Goal: Task Accomplishment & Management: Manage account settings

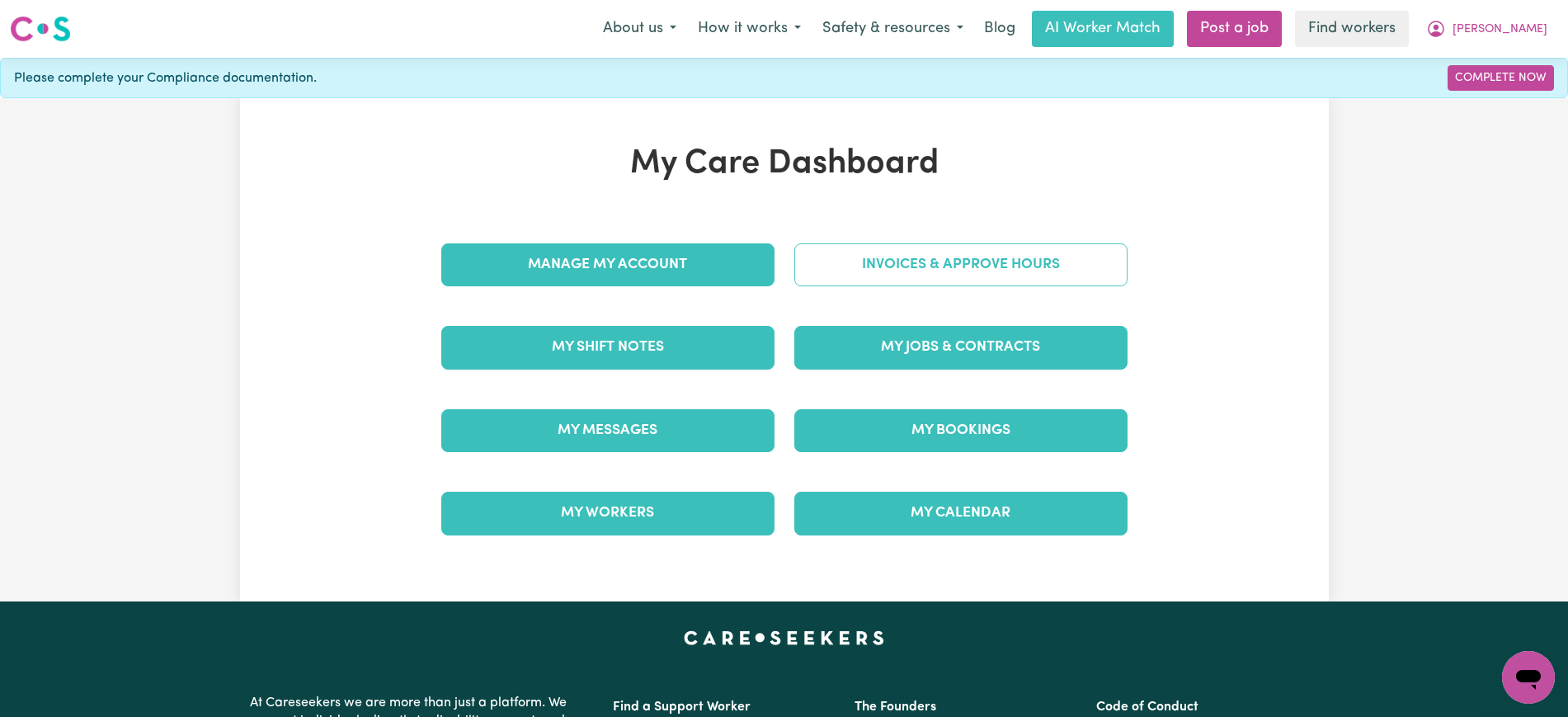
click at [861, 268] on link "Invoices & Approve Hours" at bounding box center [961, 264] width 333 height 43
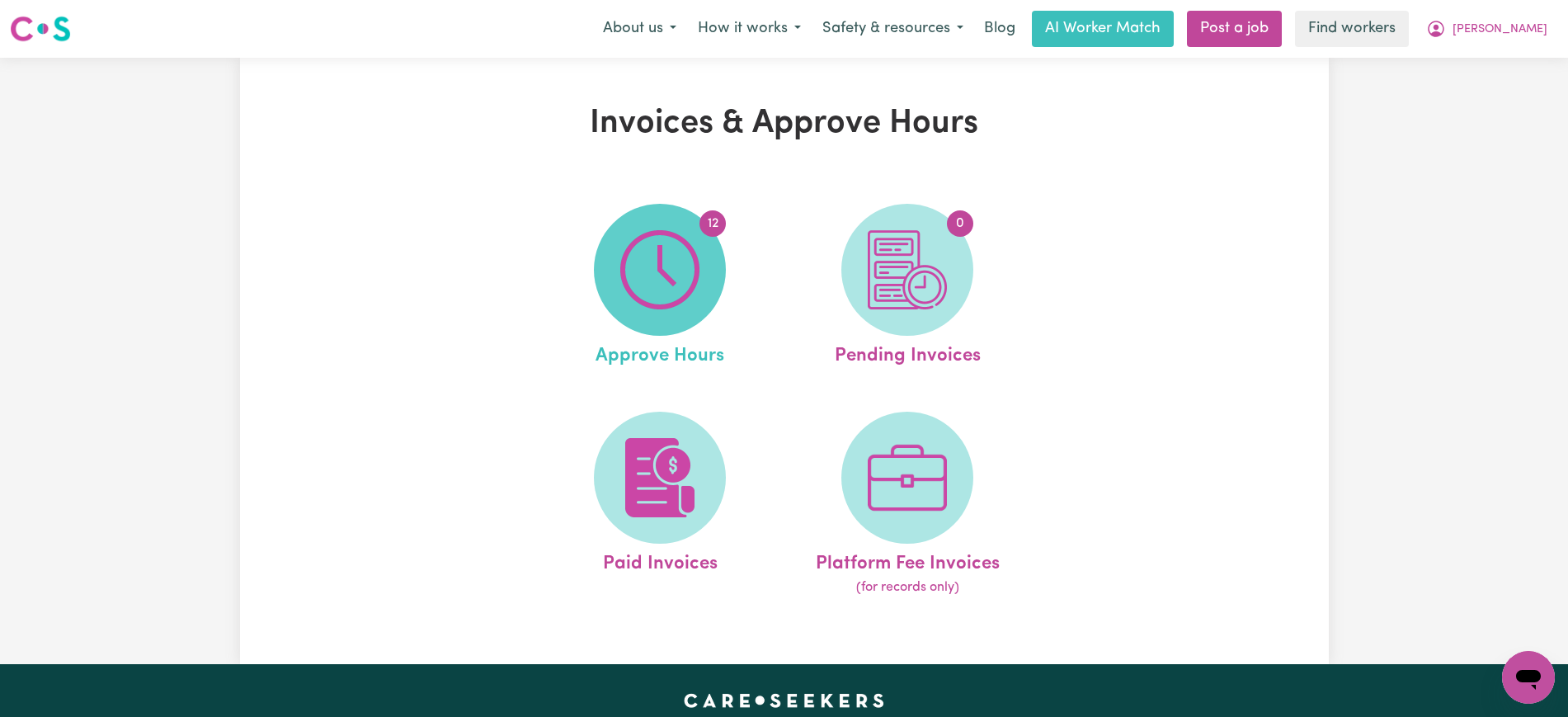
click at [701, 290] on span "12" at bounding box center [660, 270] width 132 height 132
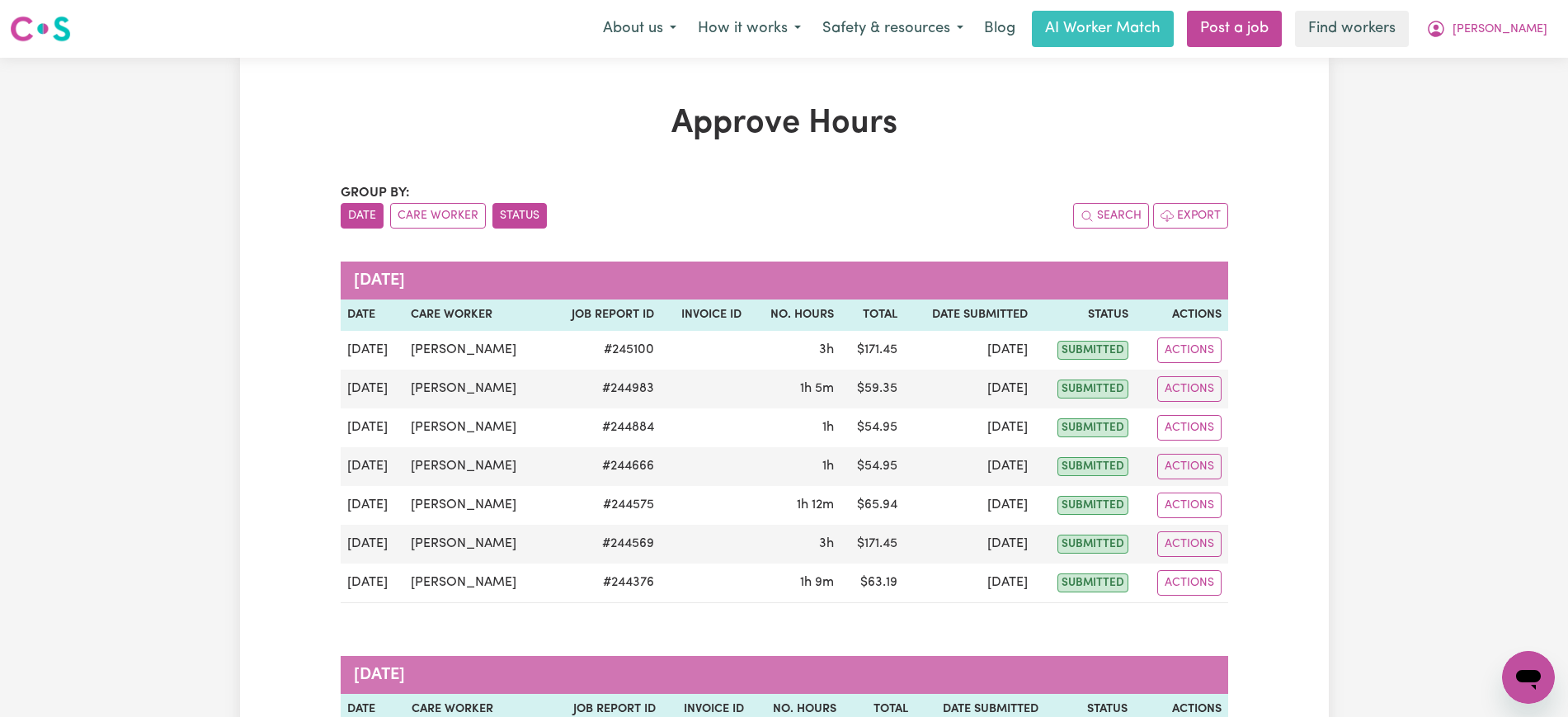
click at [531, 215] on button "Status" at bounding box center [519, 216] width 54 height 26
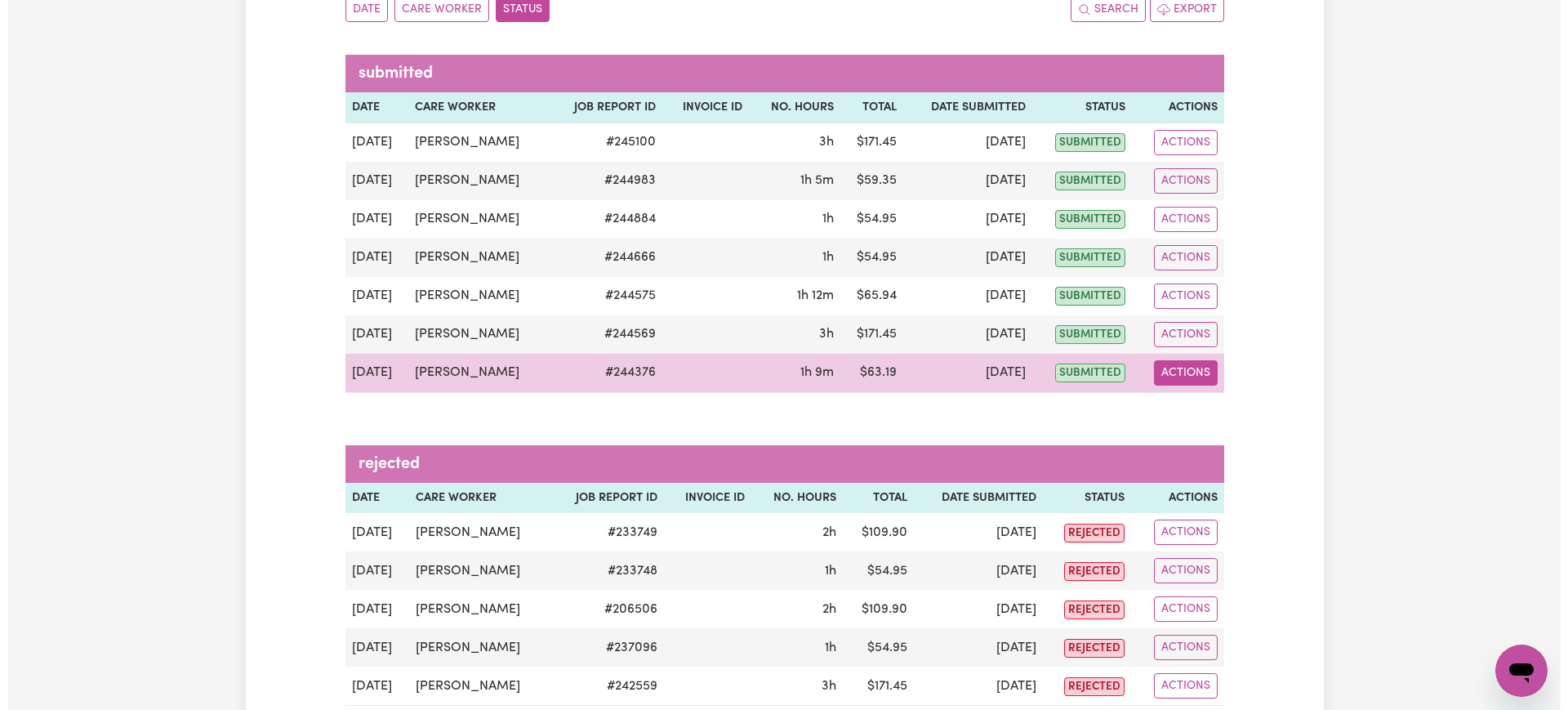
scroll to position [205, 0]
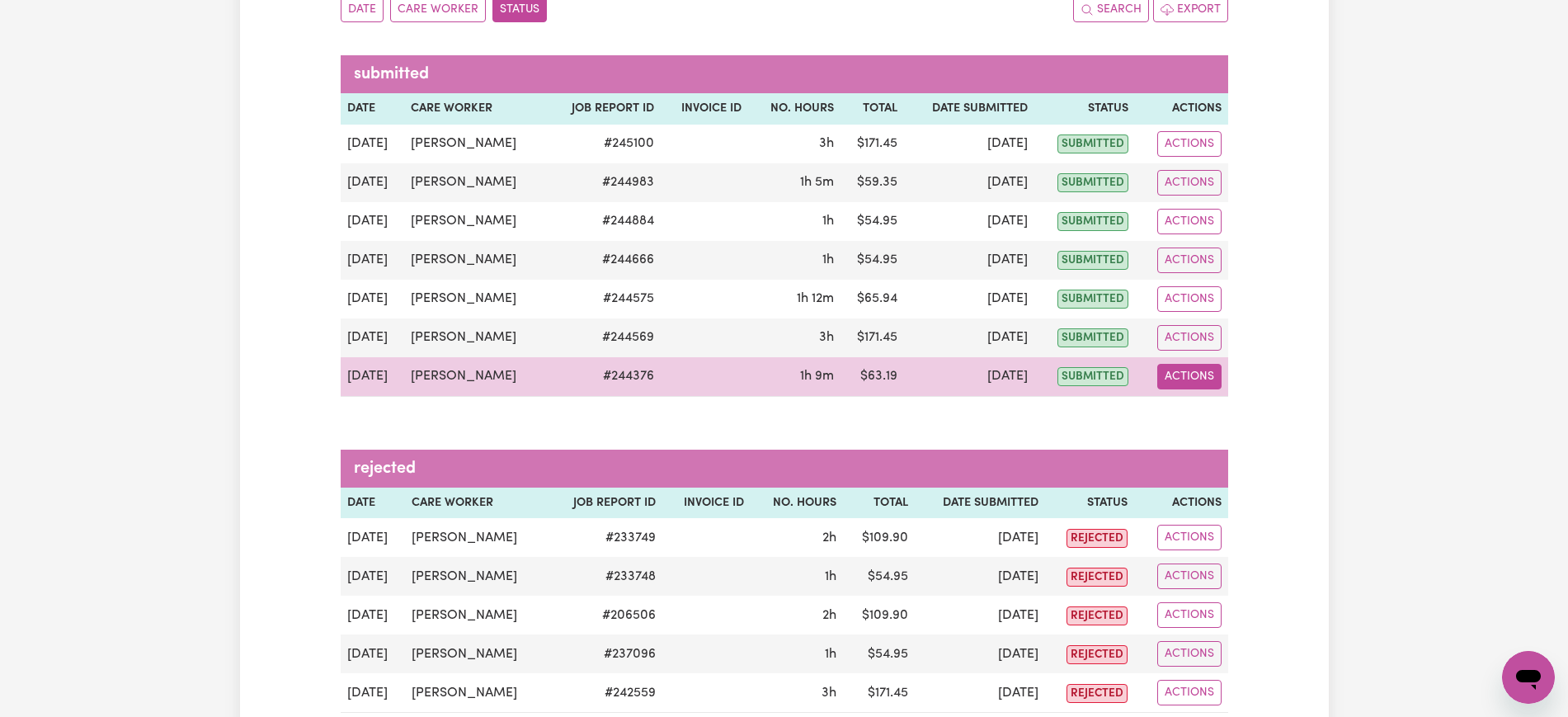
click at [1177, 376] on button "Actions" at bounding box center [1189, 376] width 64 height 26
click at [1192, 408] on link "View Job Report" at bounding box center [1231, 414] width 141 height 33
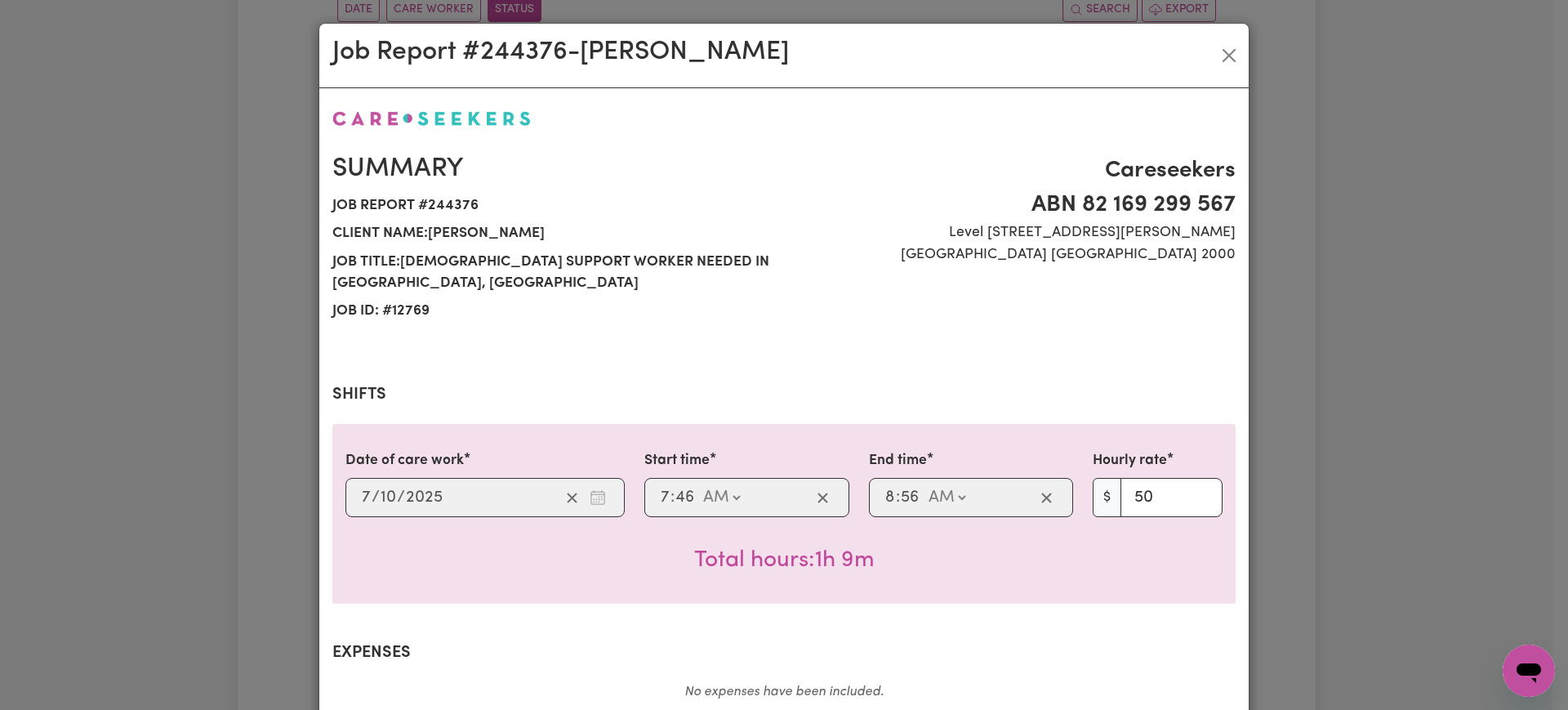
scroll to position [550, 0]
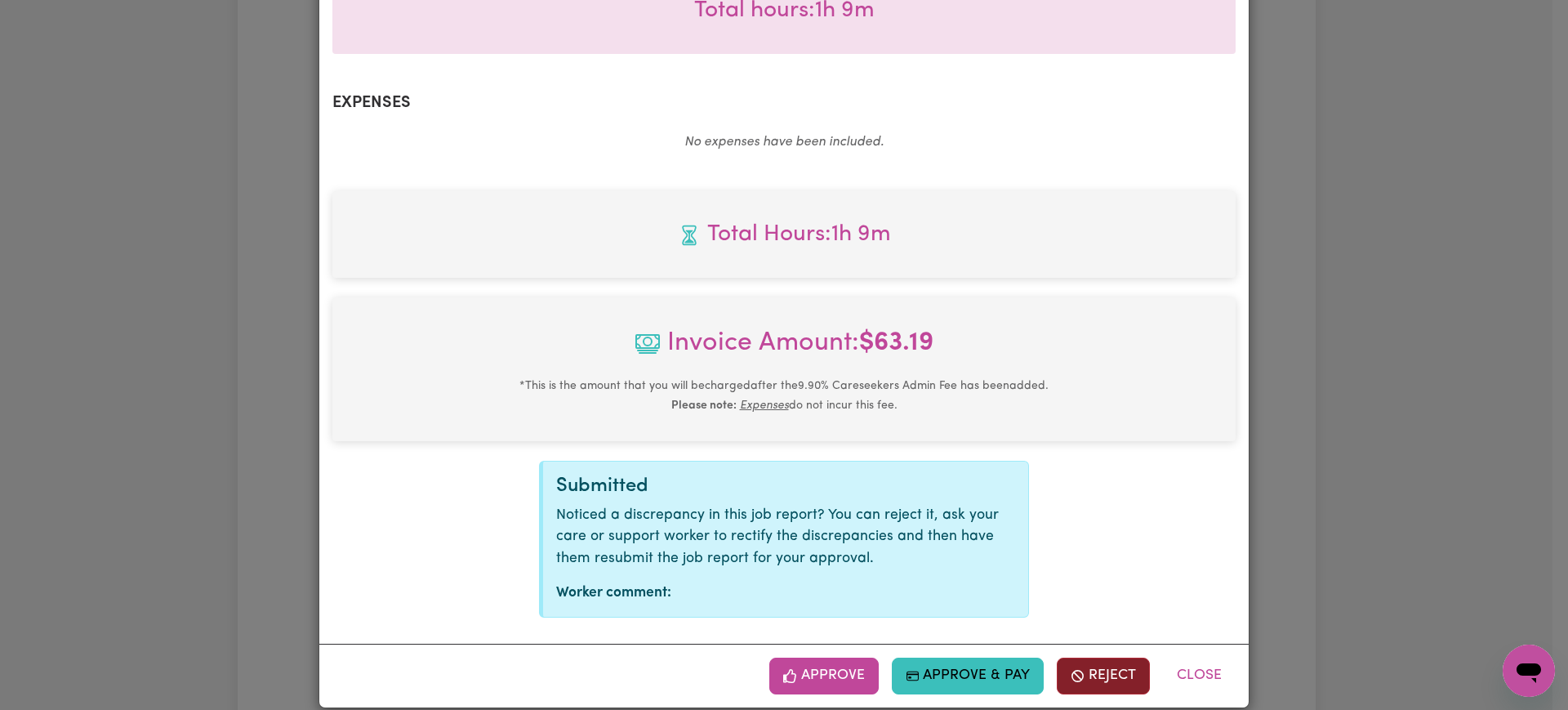
click at [1099, 658] on button "Reject" at bounding box center [1103, 675] width 93 height 36
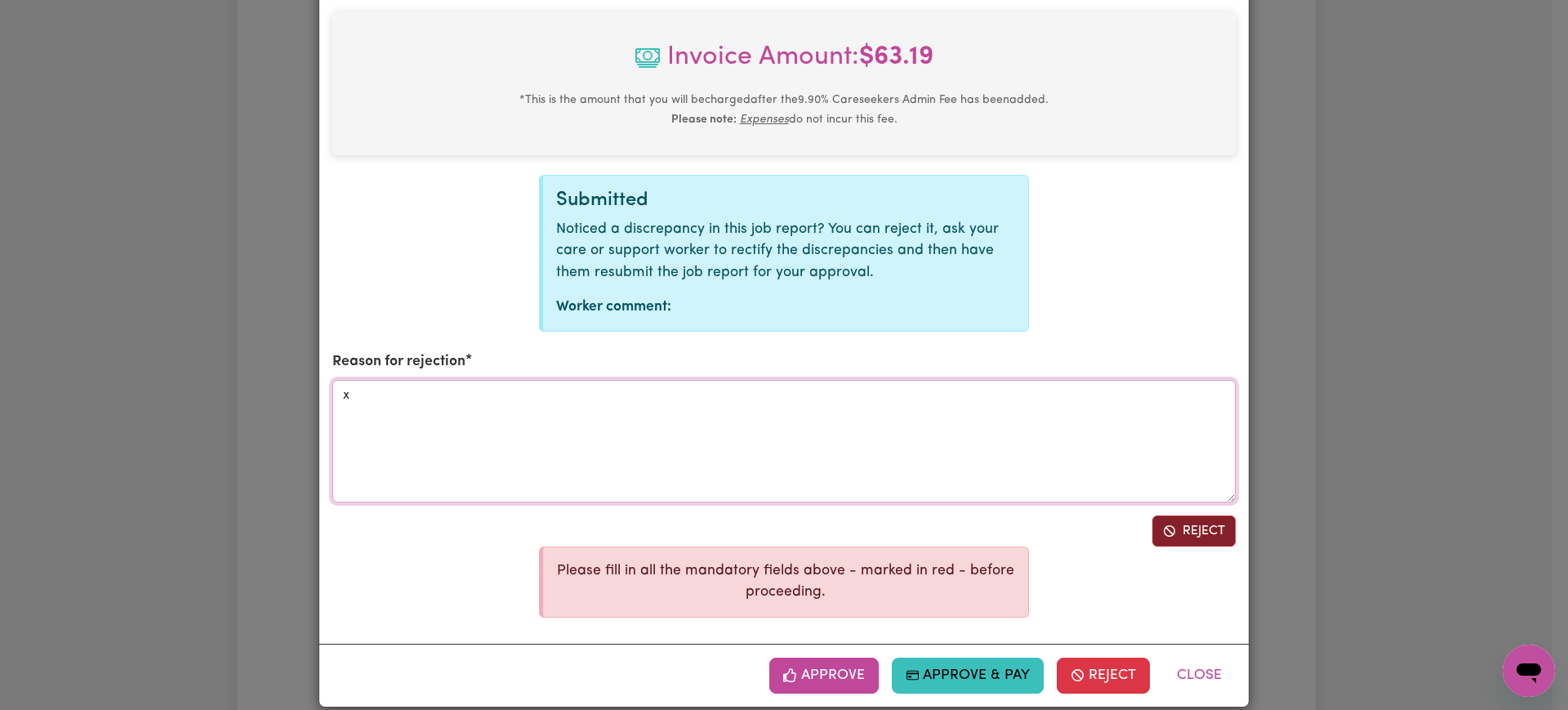
type textarea "x"
click at [1189, 515] on button "Reject" at bounding box center [1194, 530] width 84 height 31
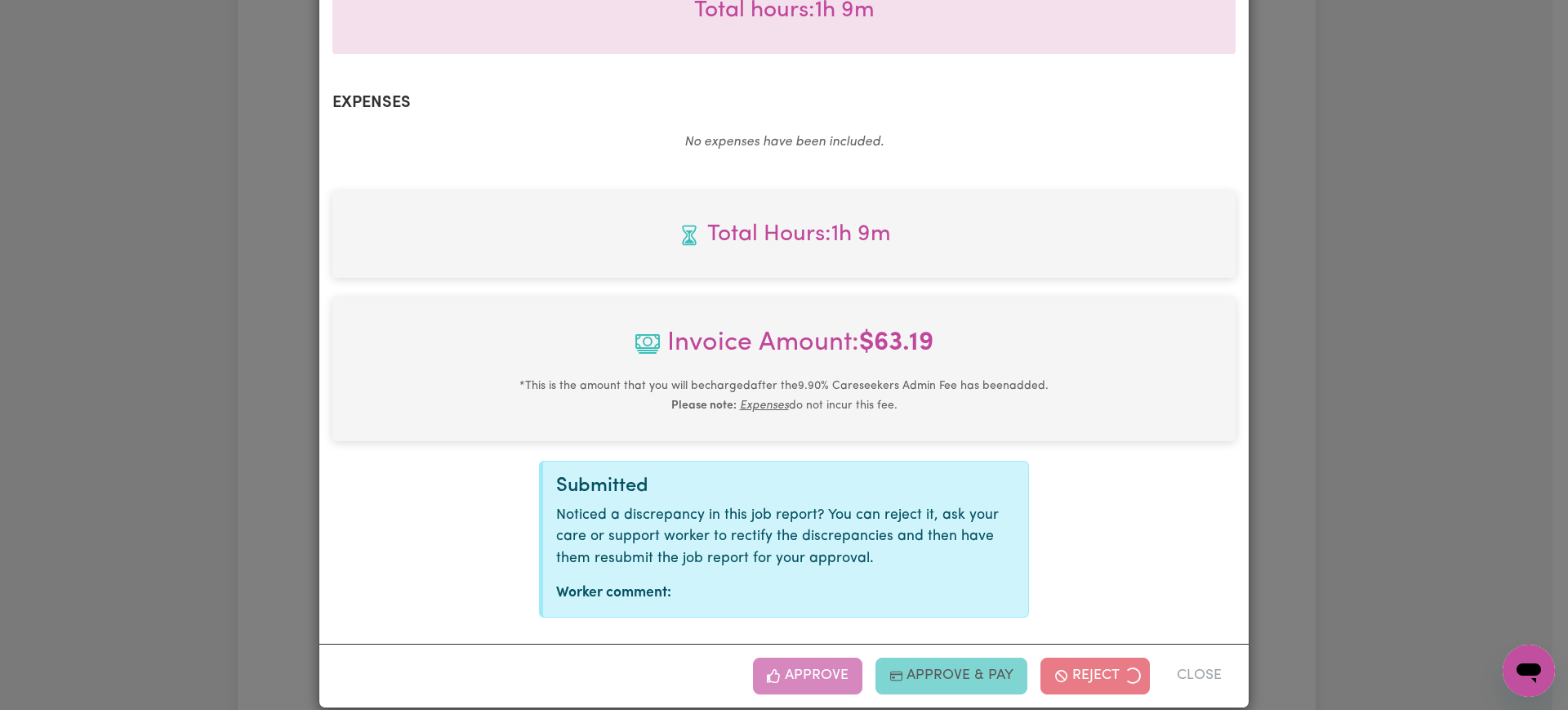
click at [1476, 418] on div "Job Report # 244376 - [PERSON_NAME] Summary Job report # 244376 Client name: [P…" at bounding box center [784, 355] width 1568 height 710
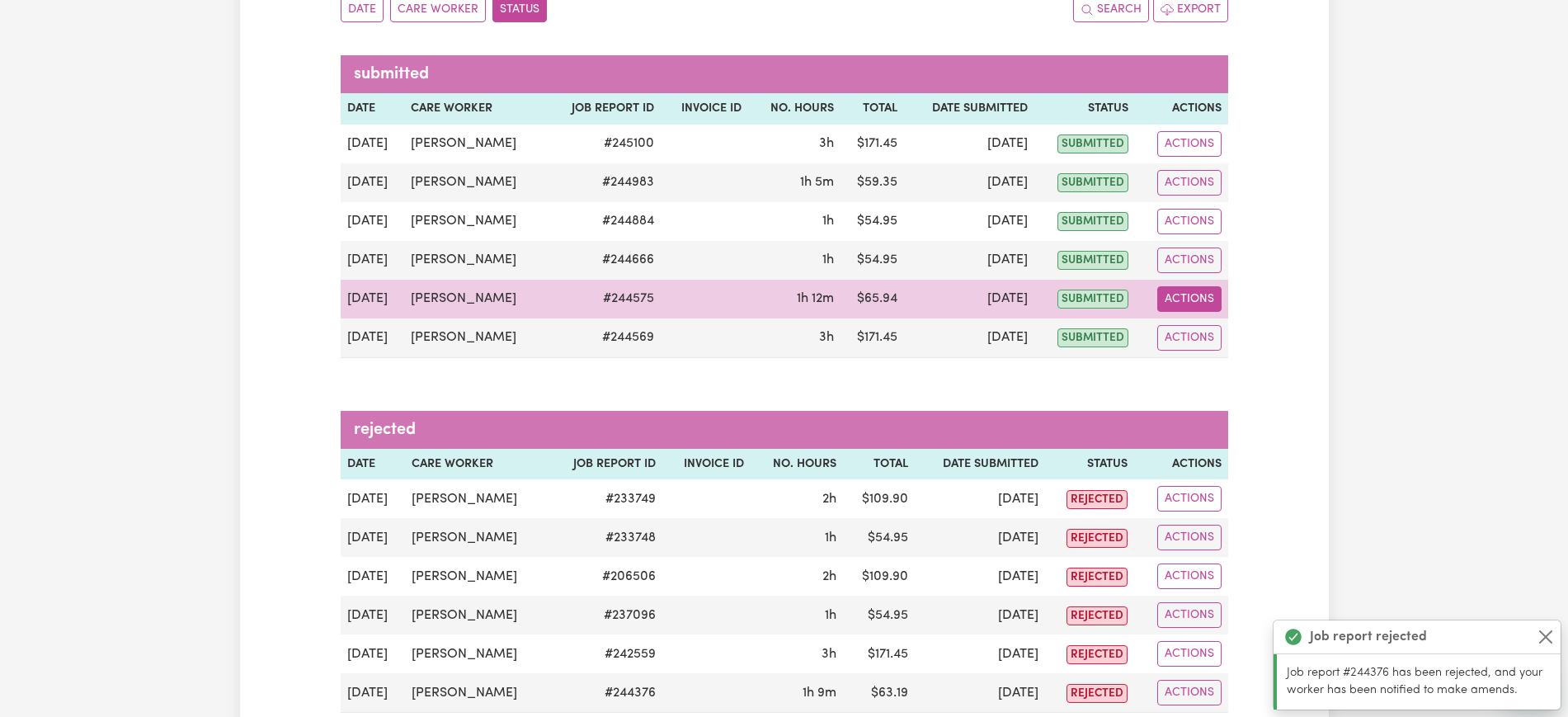
click at [1174, 294] on button "Actions" at bounding box center [1189, 299] width 64 height 26
click at [1217, 332] on link "View Job Report" at bounding box center [1231, 337] width 141 height 33
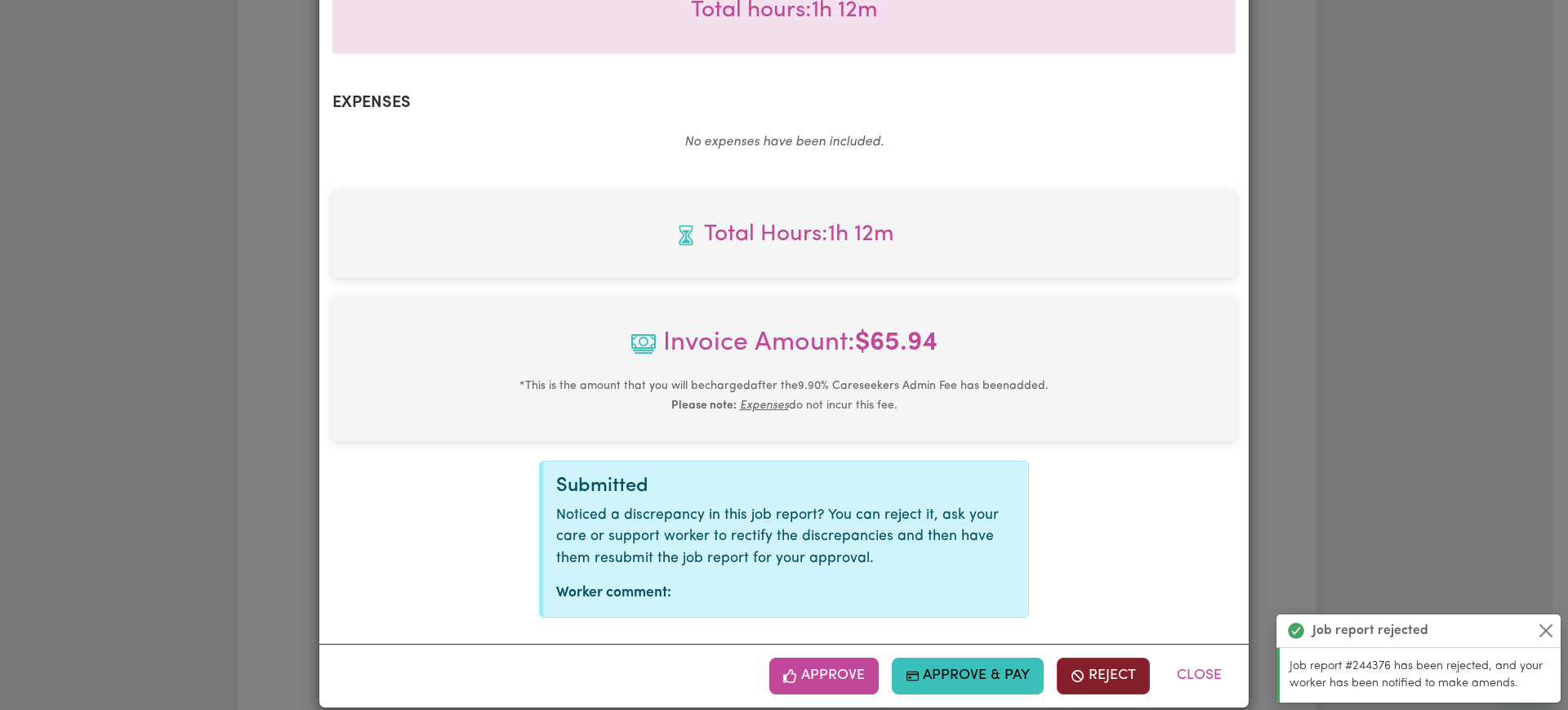
click at [1093, 658] on button "Reject" at bounding box center [1103, 675] width 93 height 36
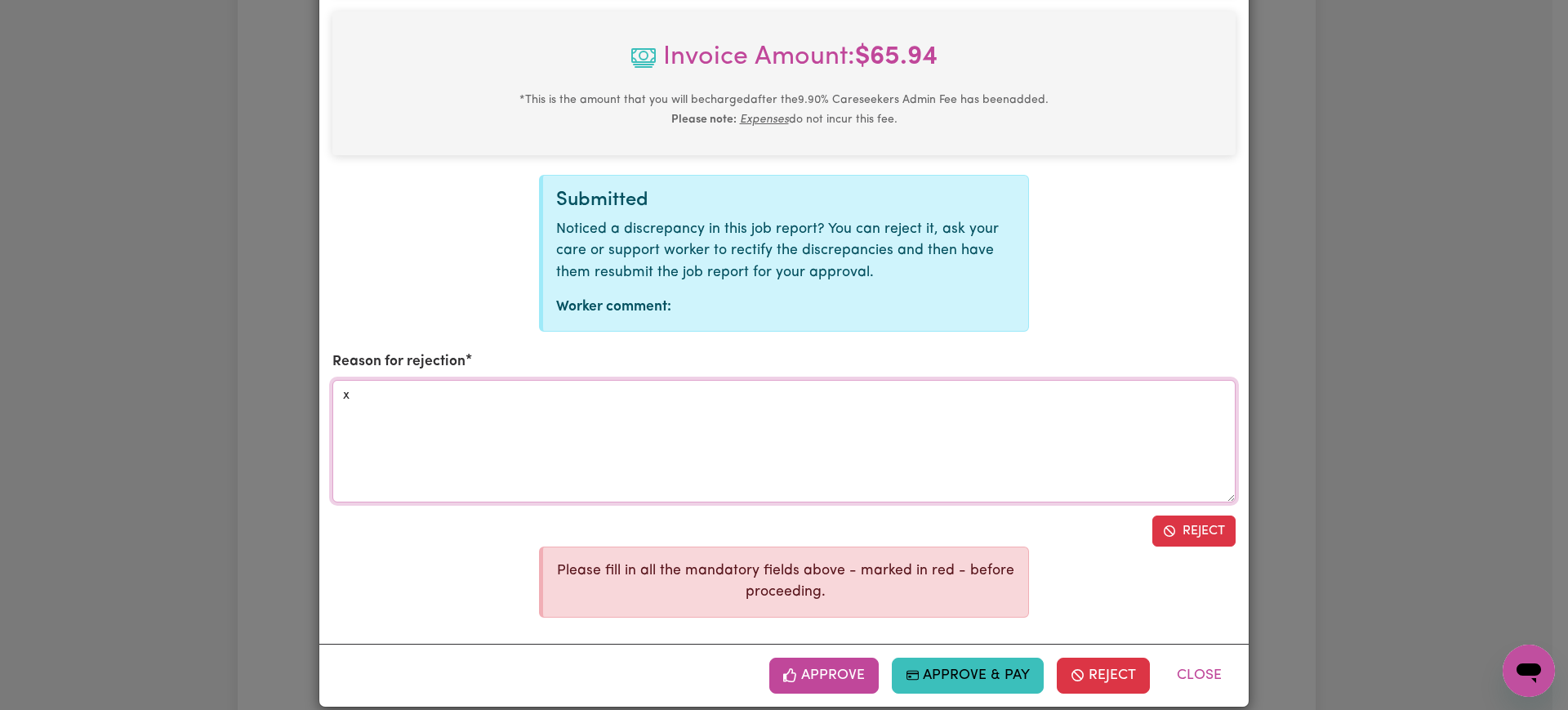
type textarea "x"
click at [1163, 521] on span "Reject job report" at bounding box center [1170, 531] width 13 height 20
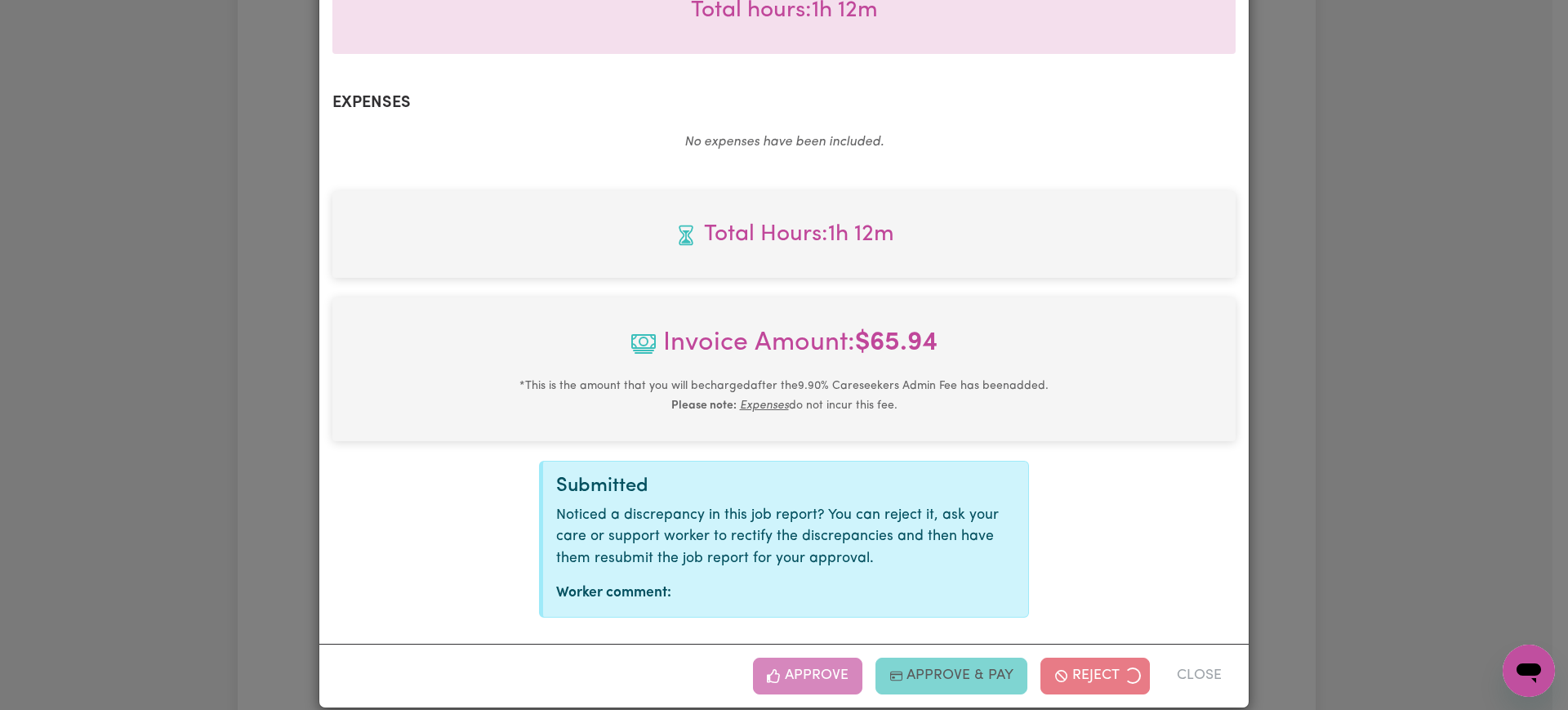
click at [1392, 456] on div "Job Report # 244575 - [PERSON_NAME] Summary Job report # 244575 Client name: [P…" at bounding box center [784, 355] width 1568 height 710
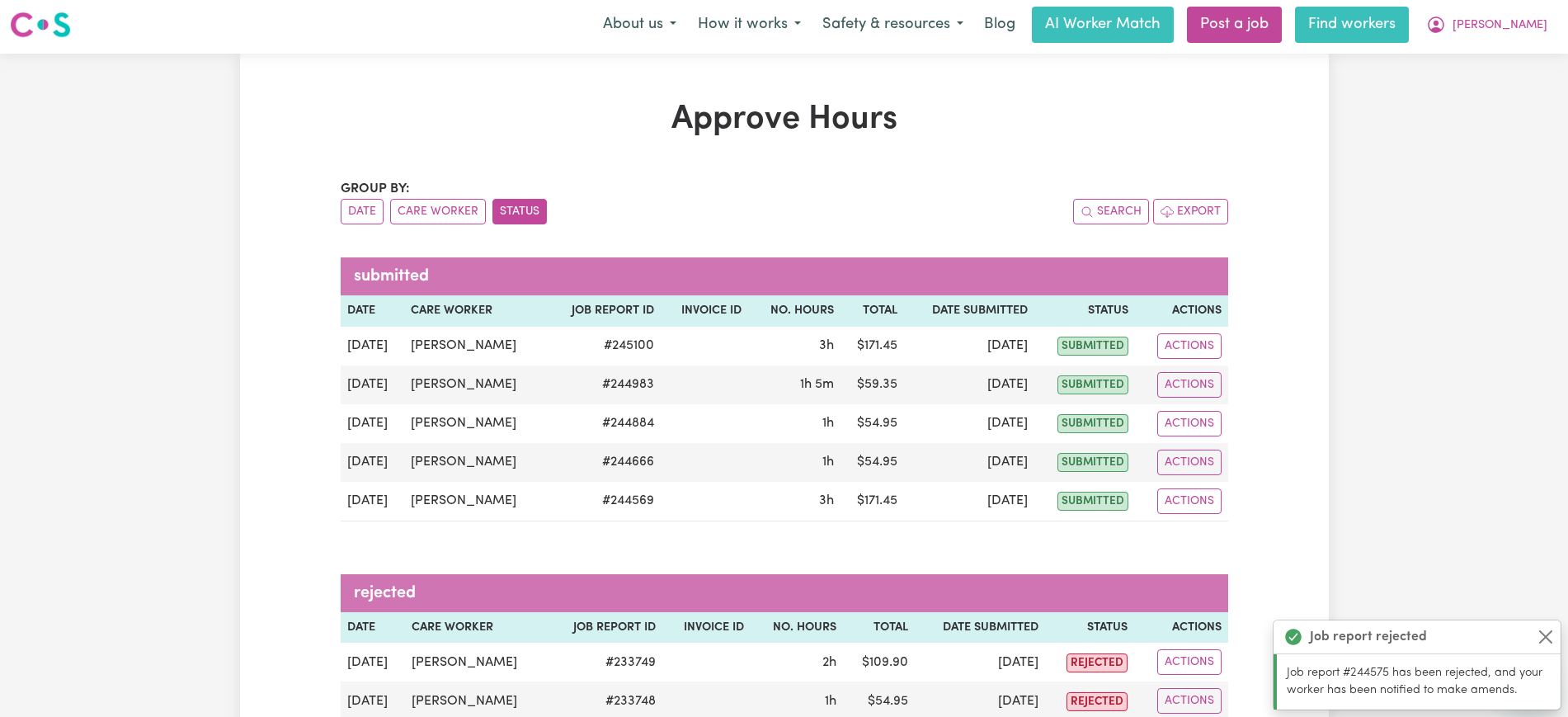
scroll to position [0, 0]
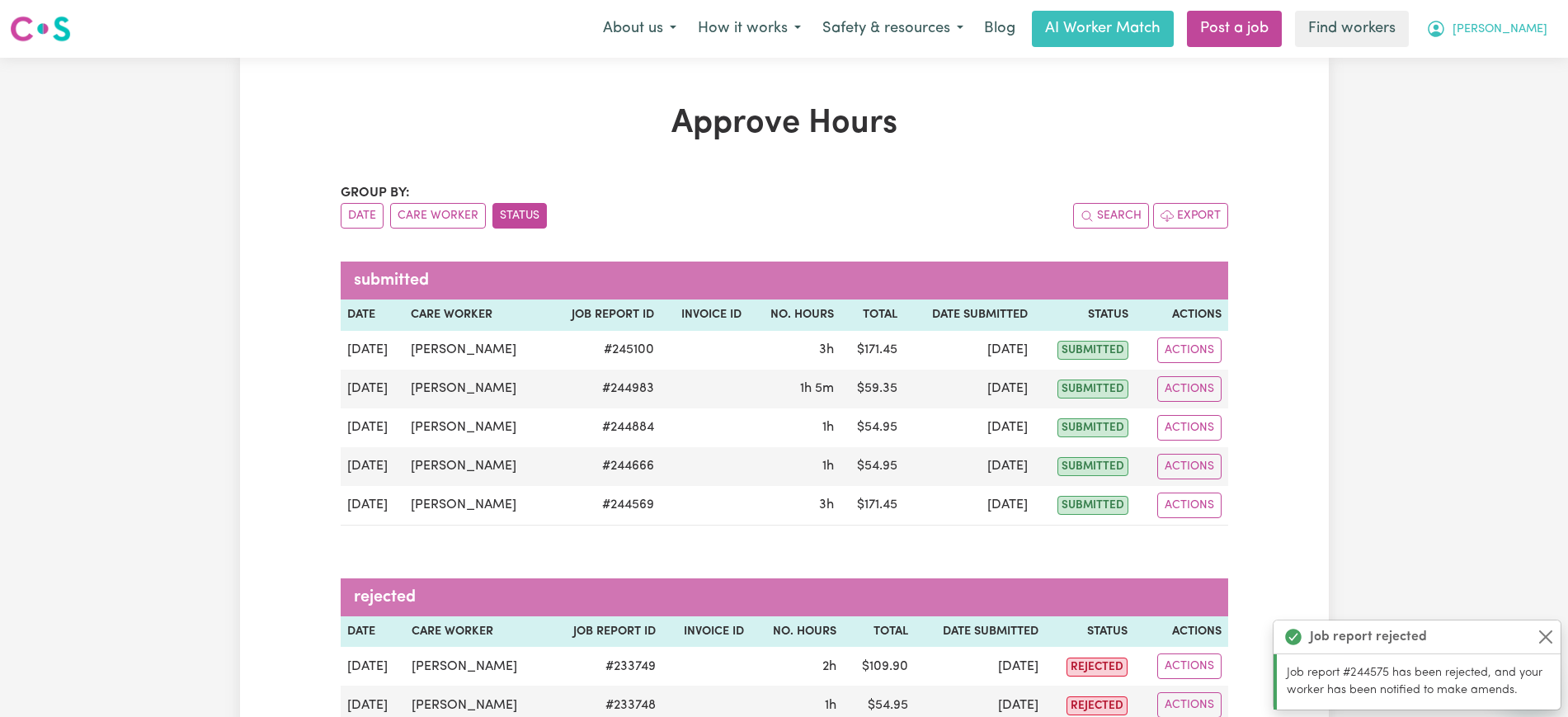
click at [1444, 35] on icon "My Account" at bounding box center [1436, 29] width 17 height 17
click at [1498, 96] on link "Logout" at bounding box center [1492, 95] width 130 height 31
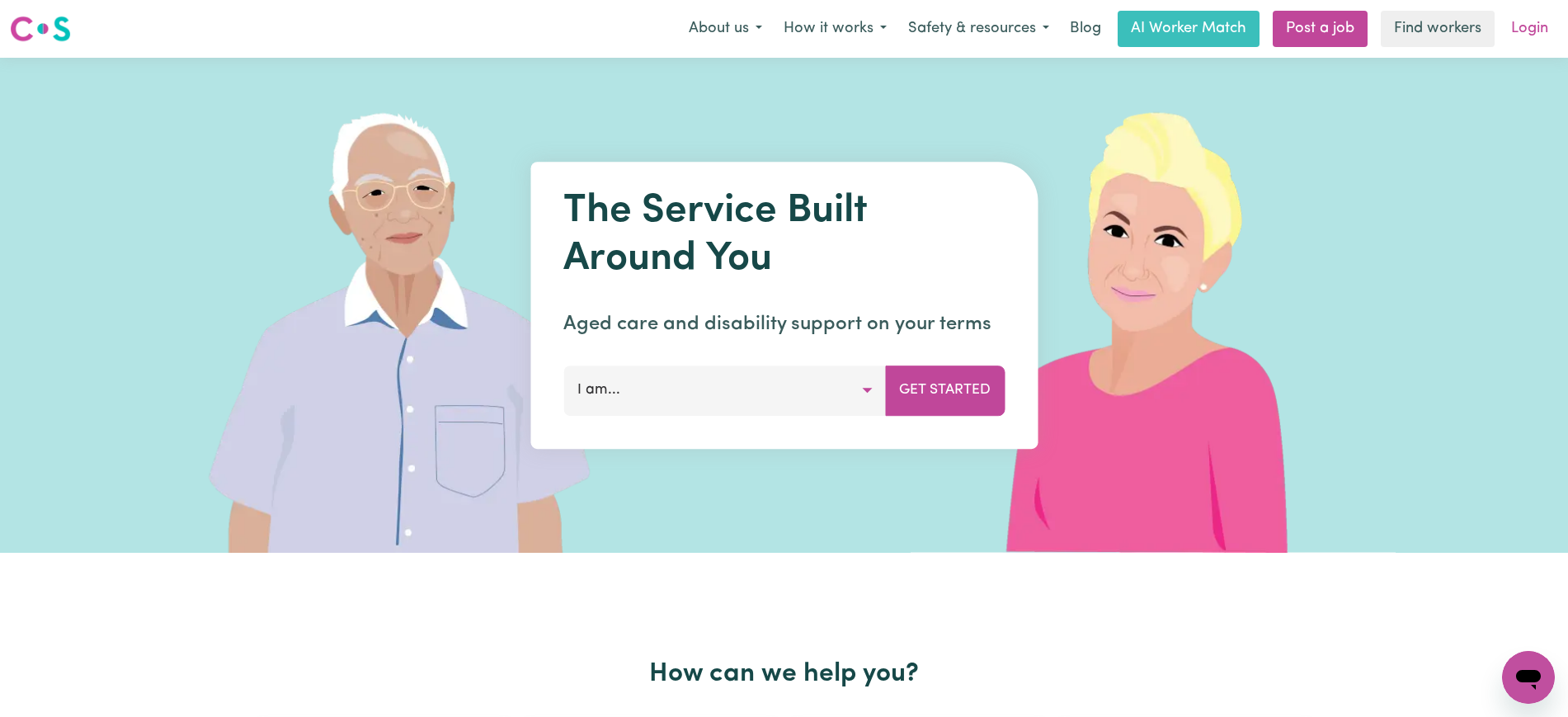
click at [1525, 34] on link "Login" at bounding box center [1530, 28] width 57 height 36
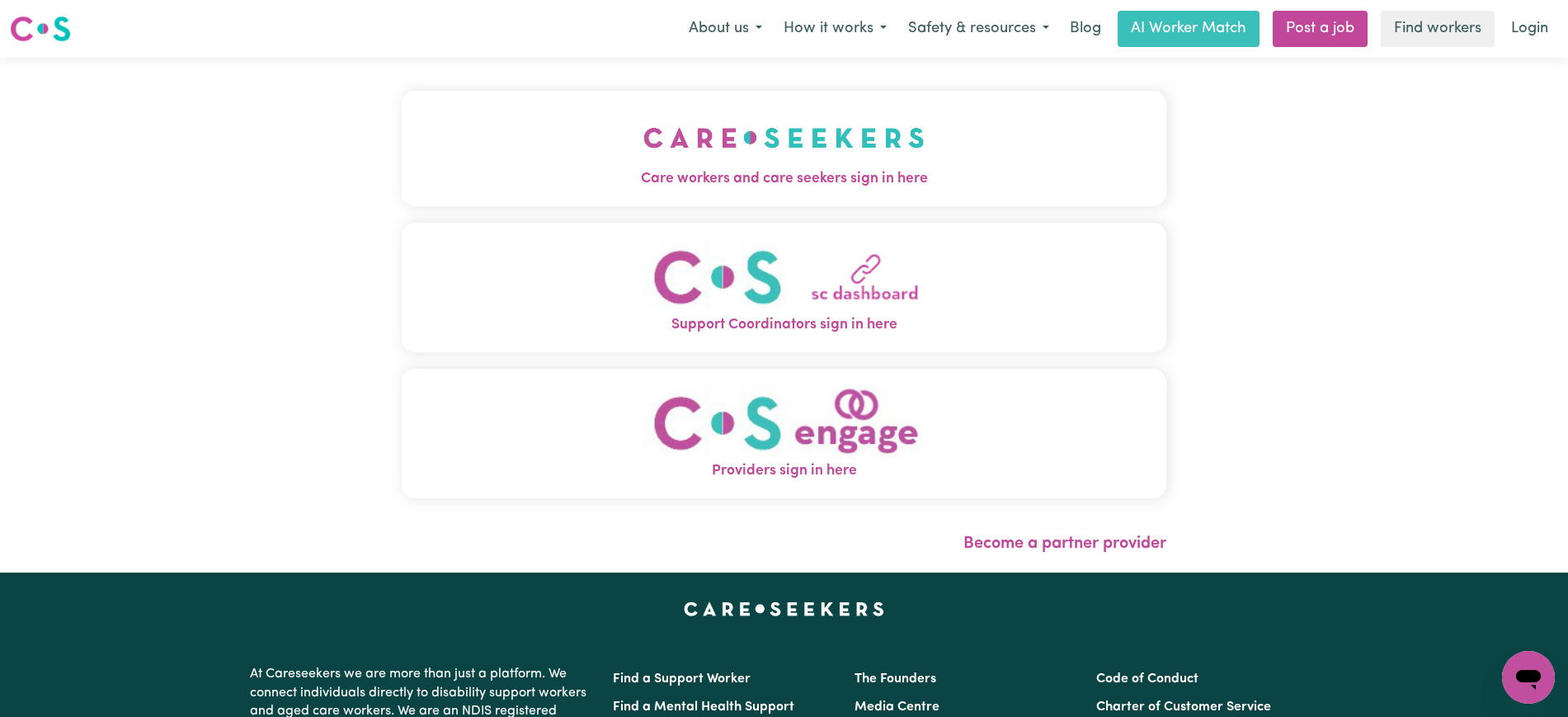
click at [687, 169] on span "Care workers and care seekers sign in here" at bounding box center [784, 179] width 764 height 22
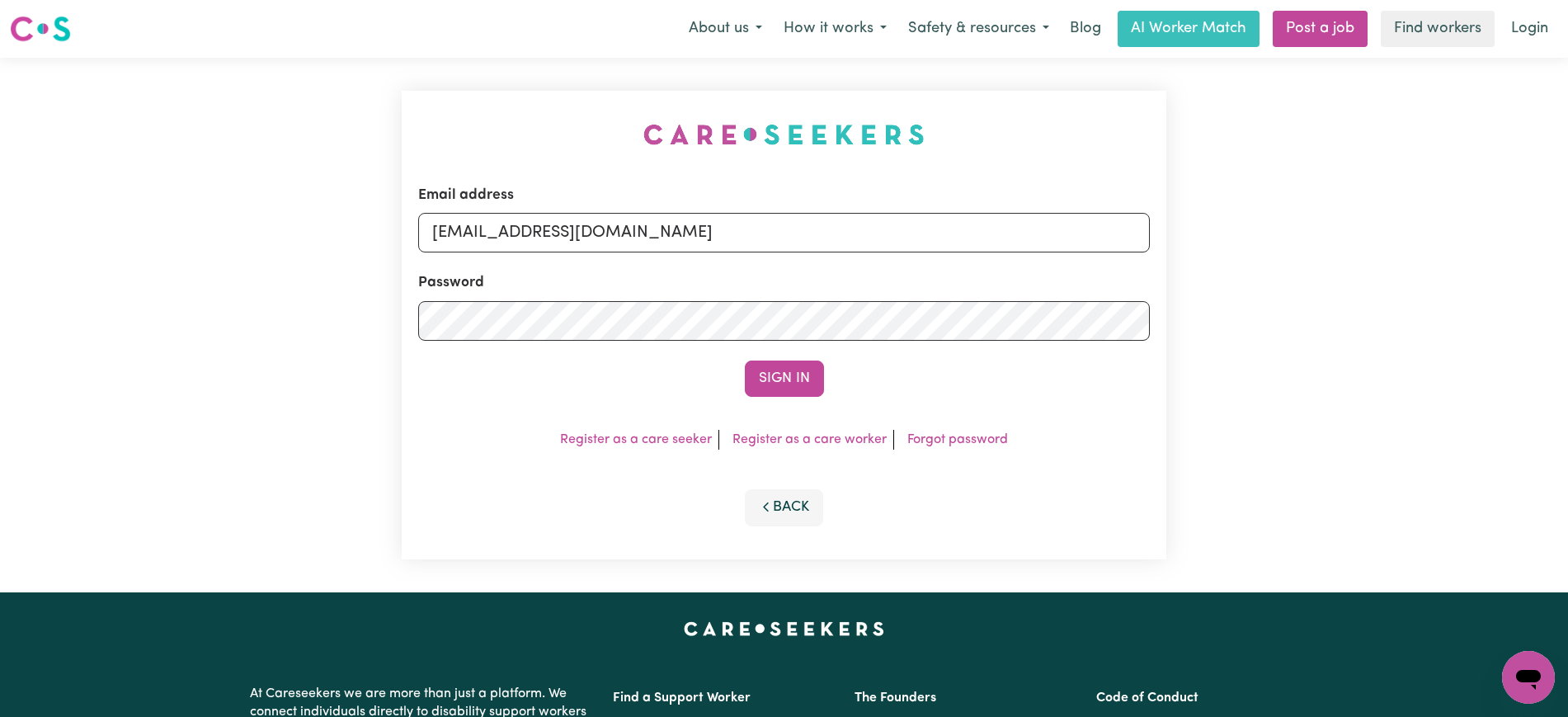
click at [396, 97] on div "Email address [EMAIL_ADDRESS][DOMAIN_NAME] Password Sign In Register as a care …" at bounding box center [784, 325] width 784 height 535
drag, startPoint x: 513, startPoint y: 233, endPoint x: 1303, endPoint y: 264, distance: 790.6
click at [1303, 264] on div "Email address [EMAIL_ADDRESS][DOMAIN_NAME] Password Sign In Register as a care …" at bounding box center [784, 325] width 1568 height 535
type input "SUPERUSER~[EMAIL_ADDRESS][DOMAIN_NAME]"
click at [745, 361] on button "Sign In" at bounding box center [784, 378] width 79 height 36
